Goal: Check status: Check status

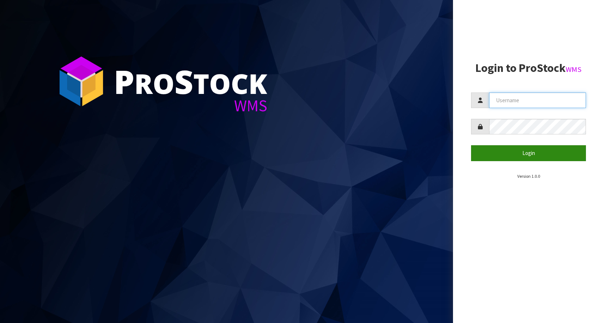
type input "KitchenAid"
click at [519, 150] on button "Login" at bounding box center [528, 153] width 115 height 16
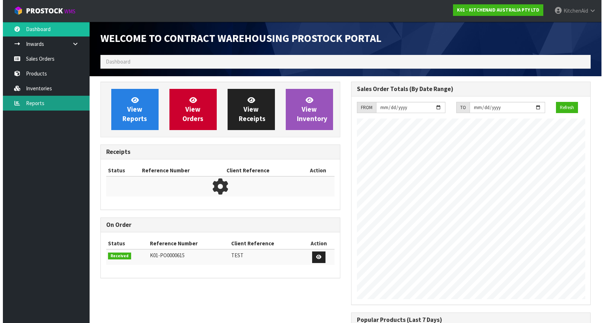
scroll to position [401, 250]
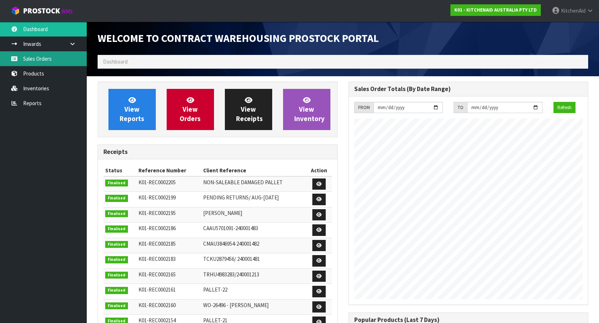
click at [22, 57] on link "Sales Orders" at bounding box center [43, 58] width 87 height 15
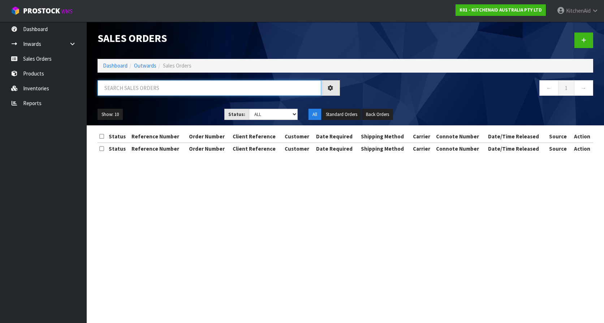
click at [161, 91] on input "text" at bounding box center [210, 88] width 224 height 16
paste input "64052077920619"
click at [149, 87] on input "64052077920619" at bounding box center [210, 88] width 224 height 16
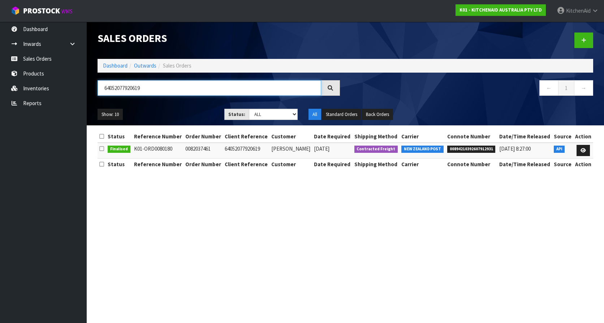
type input "64052077920619"
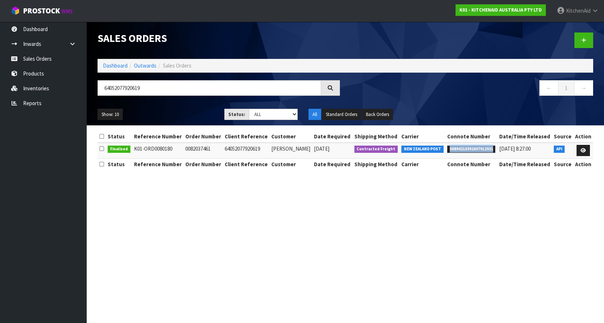
copy span "00894210392607912931"
drag, startPoint x: 489, startPoint y: 147, endPoint x: 446, endPoint y: 149, distance: 43.0
click at [447, 149] on span "00894210392607912931" at bounding box center [471, 149] width 48 height 7
click at [471, 149] on span "00894210392607912931" at bounding box center [471, 149] width 48 height 7
copy span "00894210392607912931"
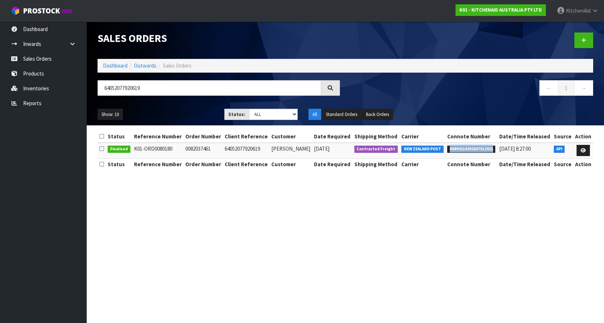
drag, startPoint x: 490, startPoint y: 149, endPoint x: 443, endPoint y: 147, distance: 47.7
click at [446, 147] on td "00894210392607912931" at bounding box center [472, 151] width 52 height 16
click at [240, 149] on td "64052077920619" at bounding box center [246, 151] width 47 height 16
copy td "64052077920619"
